Goal: Navigation & Orientation: Find specific page/section

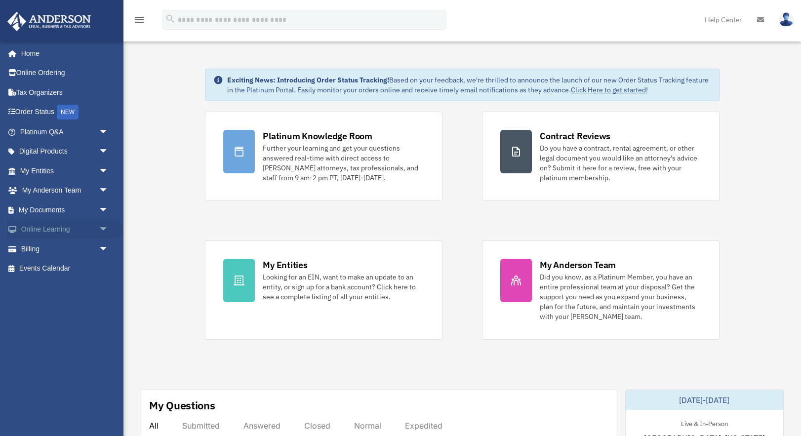
click at [79, 233] on link "Online Learning arrow_drop_down" at bounding box center [65, 230] width 117 height 20
click at [105, 228] on span "arrow_drop_down" at bounding box center [109, 230] width 20 height 20
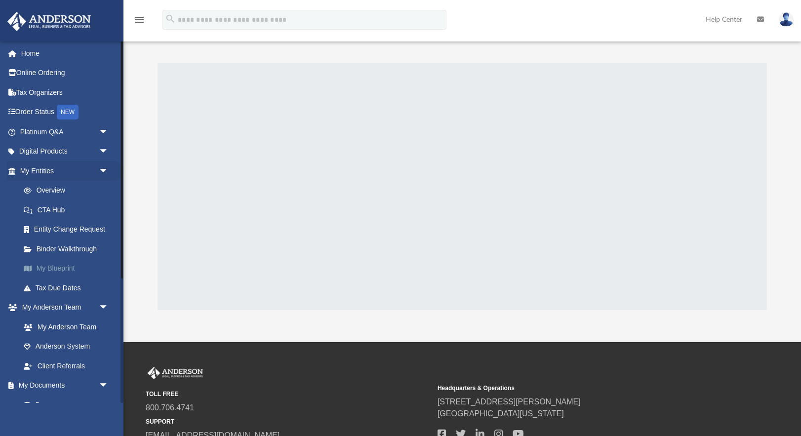
click at [68, 273] on link "My Blueprint" at bounding box center [69, 269] width 110 height 20
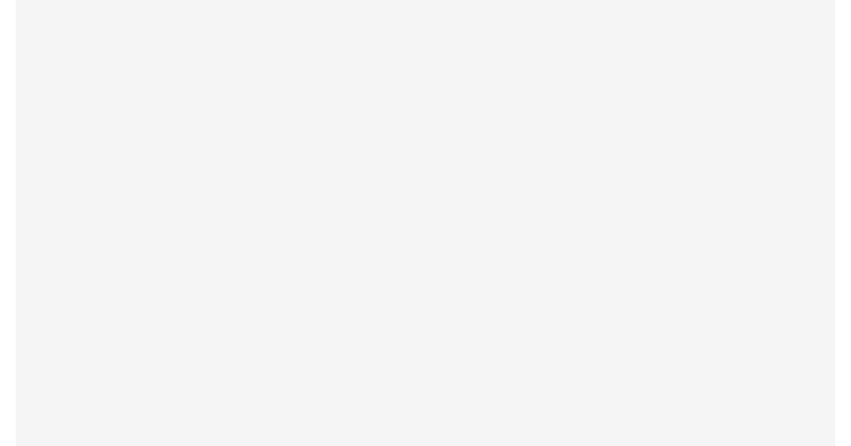
scroll to position [2, 0]
